Goal: Information Seeking & Learning: Find specific fact

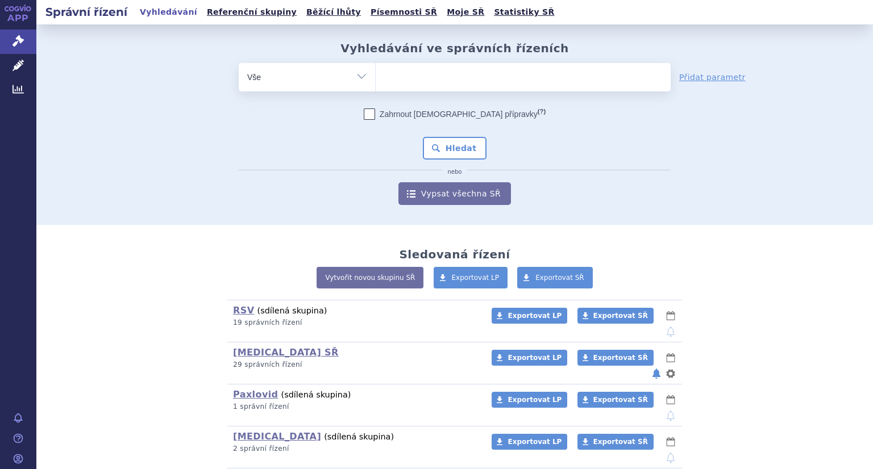
click at [277, 81] on select "Vše Spisová značka Typ SŘ Přípravek/SUKL kód Účastník/Držitel" at bounding box center [307, 76] width 136 height 26
click at [432, 69] on ul at bounding box center [523, 75] width 295 height 24
click at [376, 69] on select at bounding box center [375, 76] width 1 height 28
type input "ad"
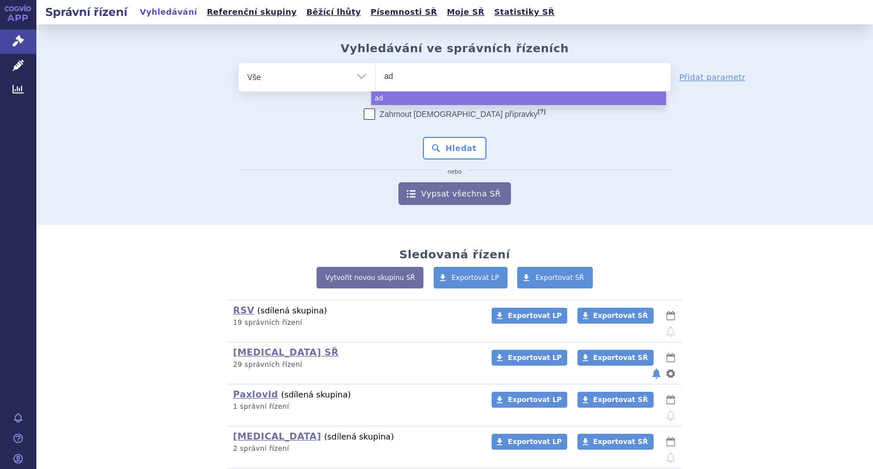
type input "ade"
type input "ademp"
type input "adempas"
select select "adempas"
click at [449, 151] on button "Hledat" at bounding box center [455, 148] width 64 height 23
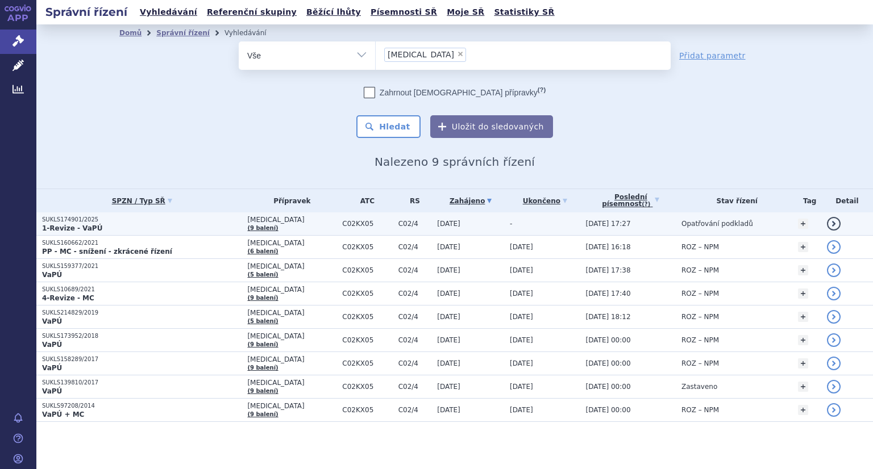
click at [73, 216] on p "SUKLS174901/2025" at bounding box center [141, 220] width 199 height 8
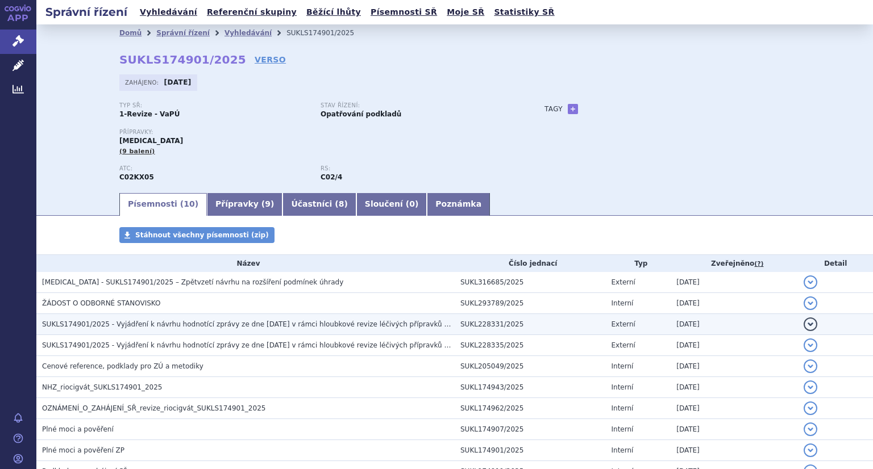
scroll to position [57, 0]
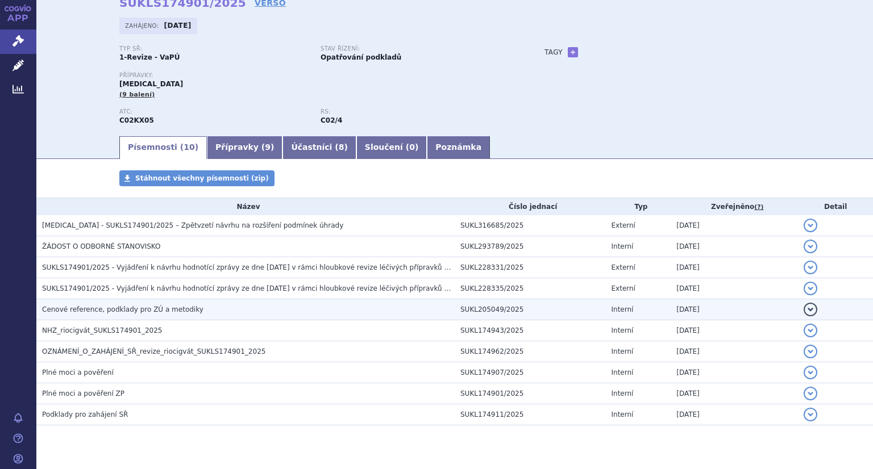
click at [152, 309] on span "Cenové reference, podklady pro ZÚ a metodiky" at bounding box center [122, 310] width 161 height 8
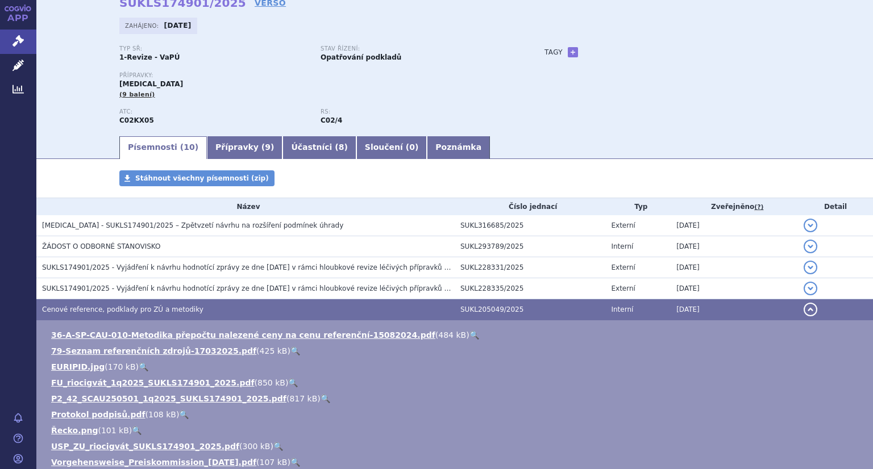
click at [288, 387] on link "🔍" at bounding box center [293, 382] width 10 height 9
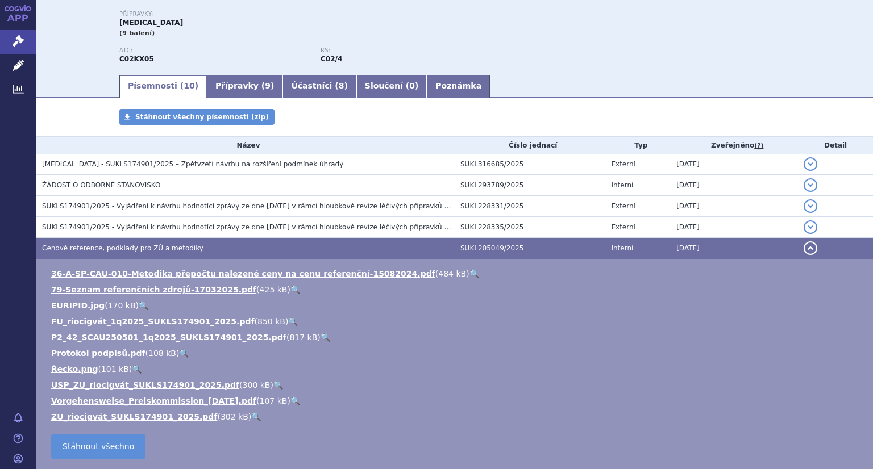
scroll to position [170, 0]
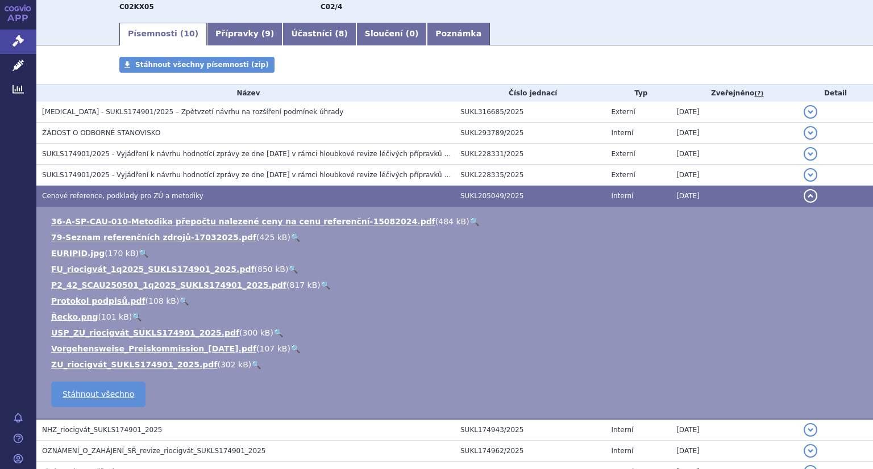
click at [251, 365] on link "🔍" at bounding box center [256, 364] width 10 height 9
